Goal: Task Accomplishment & Management: Manage account settings

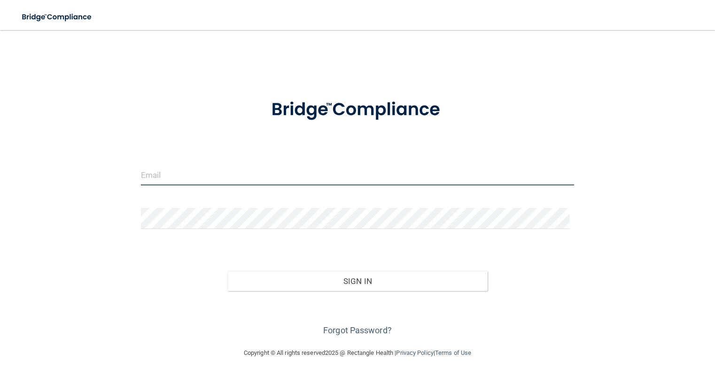
click at [183, 171] on input "email" at bounding box center [358, 174] width 434 height 21
type input "[EMAIL_ADDRESS][DOMAIN_NAME]"
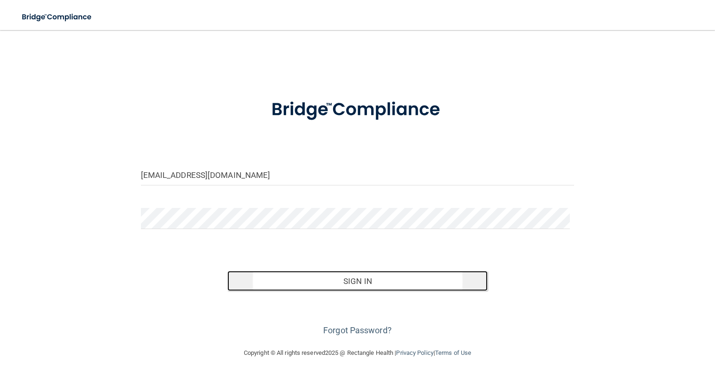
click at [350, 281] on button "Sign In" at bounding box center [357, 281] width 260 height 21
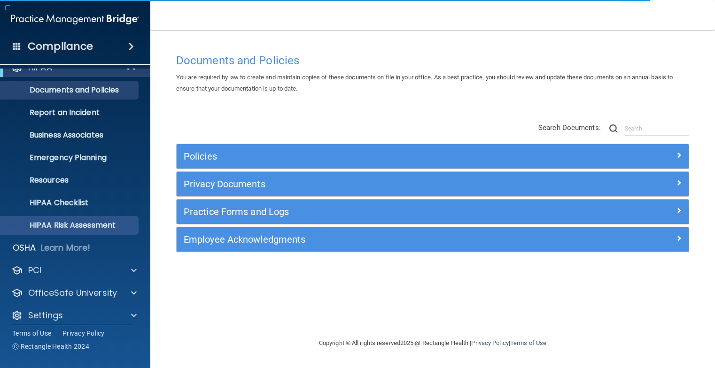
scroll to position [22, 0]
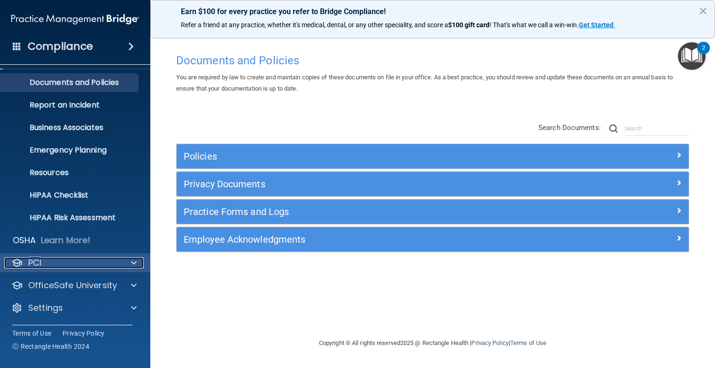
click at [66, 258] on div "PCI" at bounding box center [62, 262] width 116 height 11
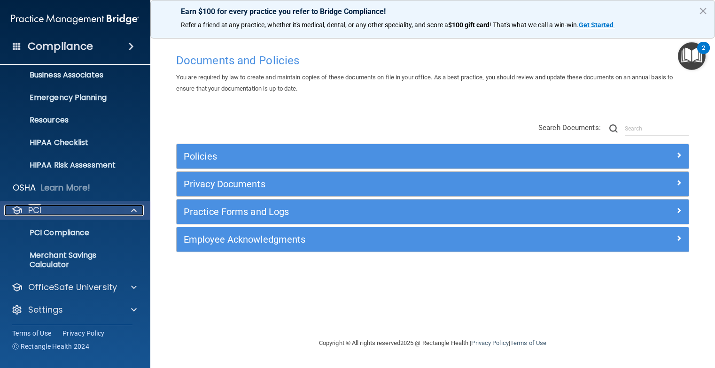
scroll to position [76, 0]
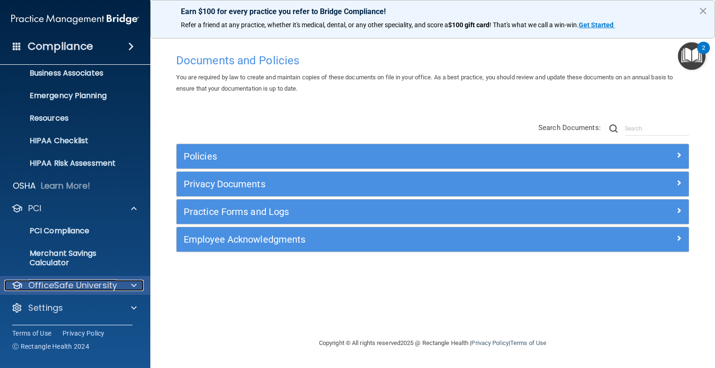
click at [88, 286] on p "OfficeSafe University" at bounding box center [72, 285] width 89 height 11
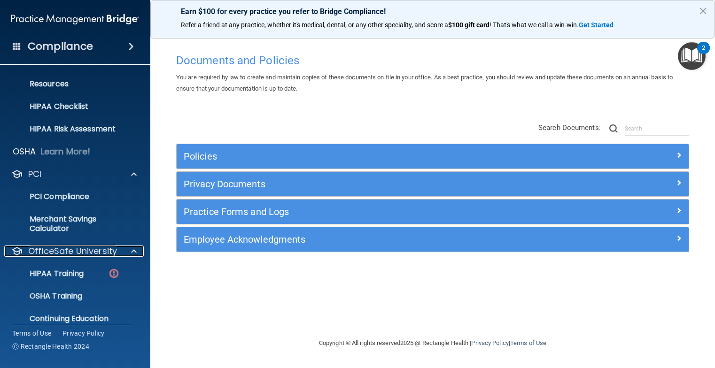
scroll to position [143, 0]
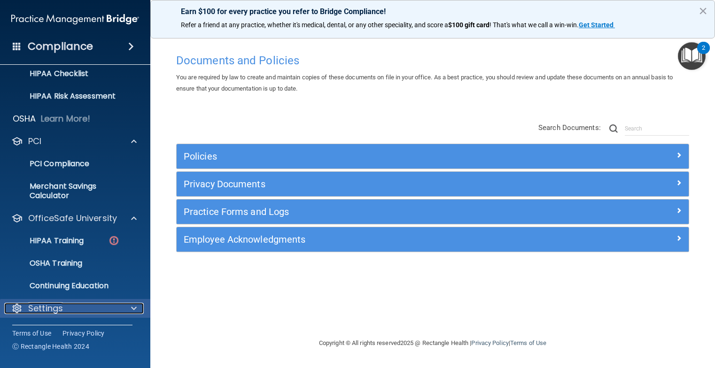
click at [75, 306] on div "Settings" at bounding box center [62, 308] width 116 height 11
click at [117, 312] on div "Settings" at bounding box center [62, 308] width 116 height 11
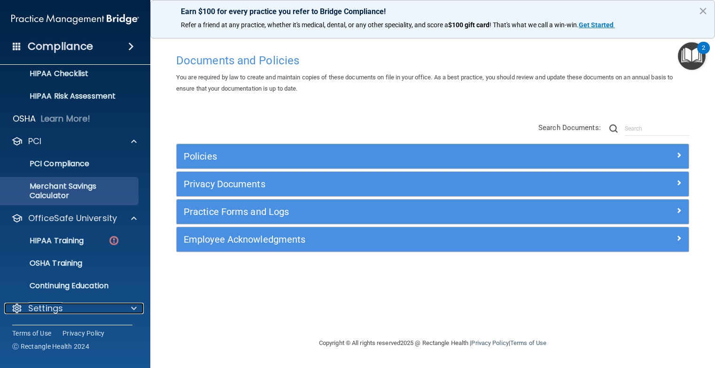
scroll to position [0, 0]
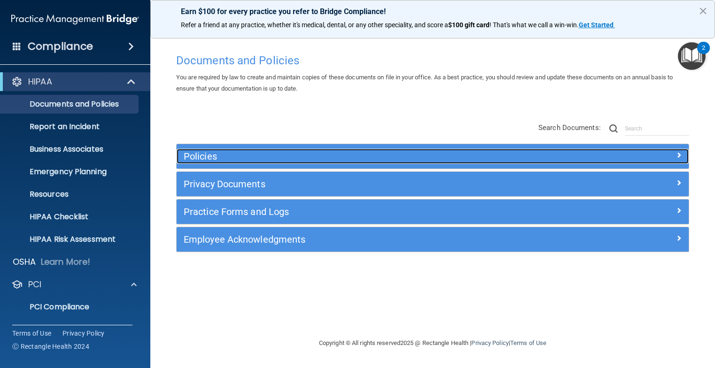
click at [280, 154] on h5 "Policies" at bounding box center [369, 156] width 370 height 10
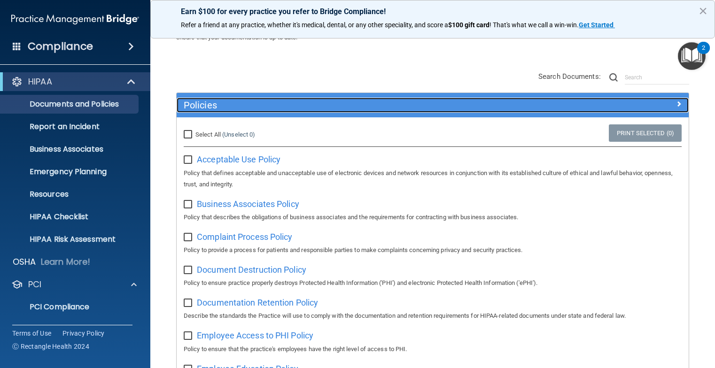
scroll to position [47, 0]
